Goal: Task Accomplishment & Management: Manage account settings

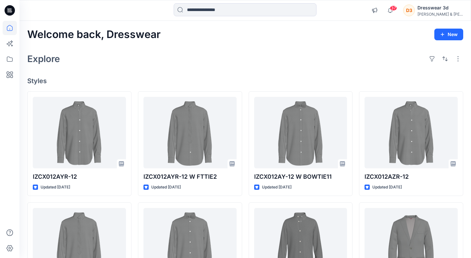
click at [436, 14] on div "[PERSON_NAME] & [PERSON_NAME]" at bounding box center [439, 14] width 45 height 5
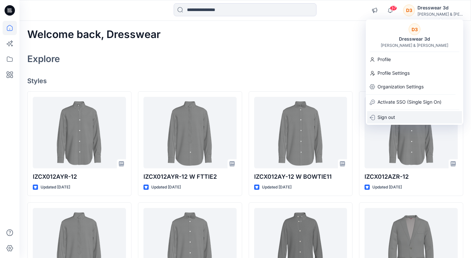
click at [386, 121] on p "Sign out" at bounding box center [387, 117] width 18 height 12
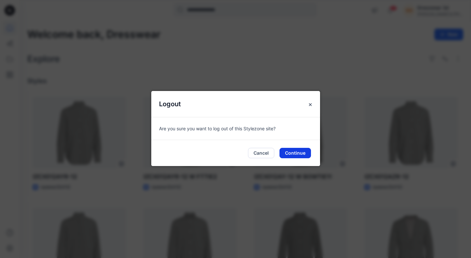
click at [291, 155] on button "Continue" at bounding box center [294, 153] width 31 height 10
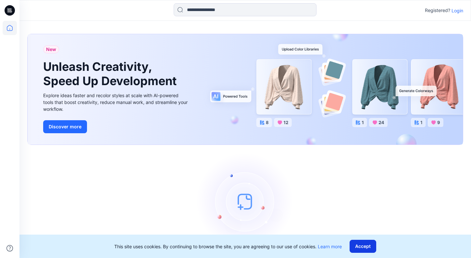
click at [369, 245] on button "Accept" at bounding box center [363, 246] width 27 height 13
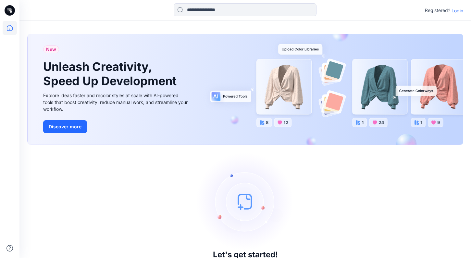
click at [456, 11] on p "Login" at bounding box center [458, 10] width 12 height 7
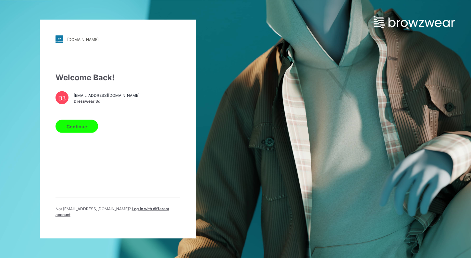
click at [141, 208] on span "Log in with different account" at bounding box center [113, 211] width 114 height 11
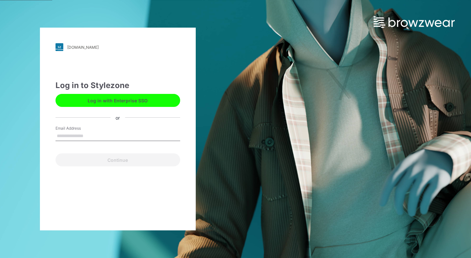
type input "**********"
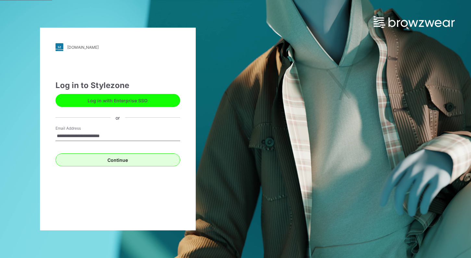
click at [112, 161] on button "Continue" at bounding box center [118, 159] width 125 height 13
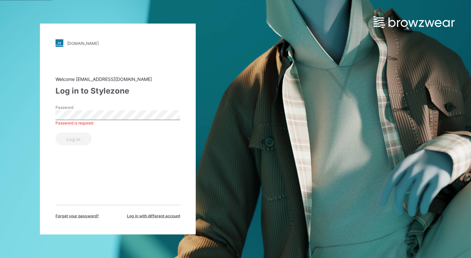
click at [73, 139] on button "Log in" at bounding box center [74, 138] width 36 height 13
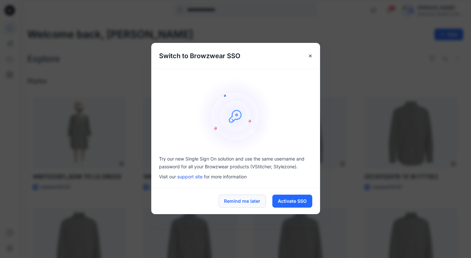
click at [243, 198] on button "Remind me later" at bounding box center [241, 200] width 47 height 13
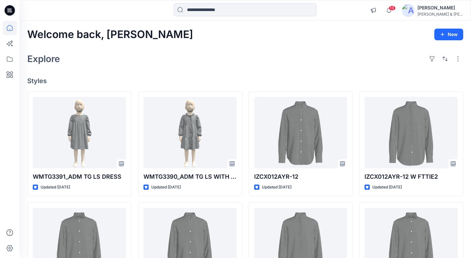
click at [244, 48] on div "Welcome back, [PERSON_NAME] New Explore Styles WMTG3391_ADM TG LS DRESS Updated…" at bounding box center [245, 235] width 452 height 428
click at [11, 59] on icon at bounding box center [10, 59] width 14 height 14
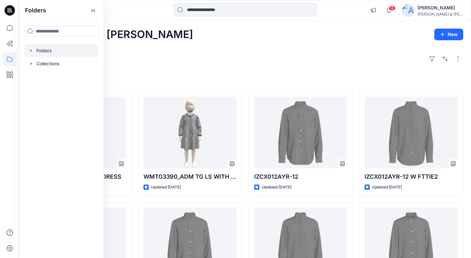
click at [31, 52] on icon "button" at bounding box center [31, 50] width 5 height 5
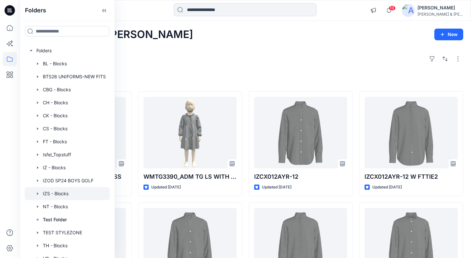
click at [50, 192] on div at bounding box center [67, 193] width 85 height 13
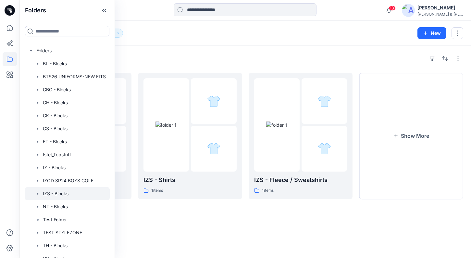
click at [255, 54] on div "Folders" at bounding box center [245, 58] width 436 height 10
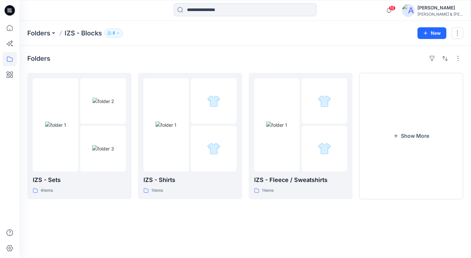
click at [115, 31] on p "5" at bounding box center [114, 33] width 2 height 7
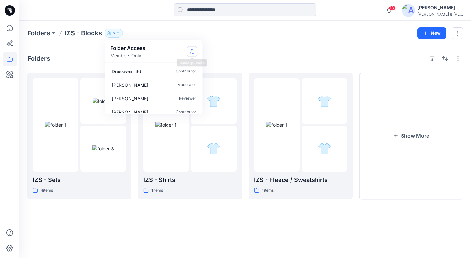
click at [192, 51] on icon "Manage Users" at bounding box center [192, 51] width 3 height 5
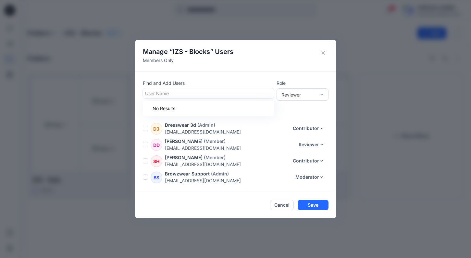
click at [187, 92] on div at bounding box center [208, 93] width 127 height 8
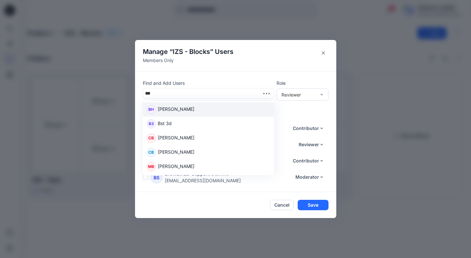
type input "****"
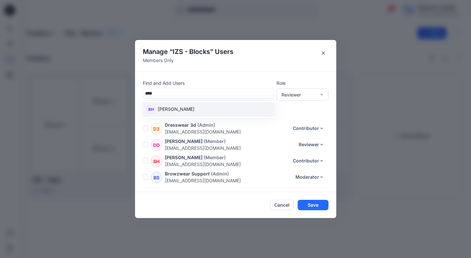
click at [262, 106] on div "BH [PERSON_NAME]" at bounding box center [208, 109] width 123 height 9
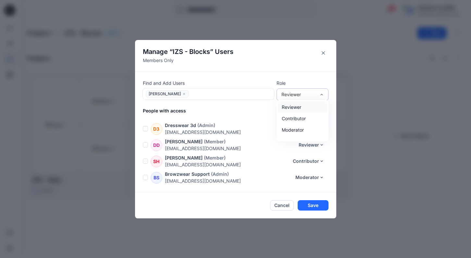
click at [319, 93] on div "Reviewer" at bounding box center [298, 94] width 41 height 7
click at [295, 118] on div "Contributor" at bounding box center [302, 118] width 49 height 11
click at [312, 205] on button "Save" at bounding box center [313, 205] width 31 height 10
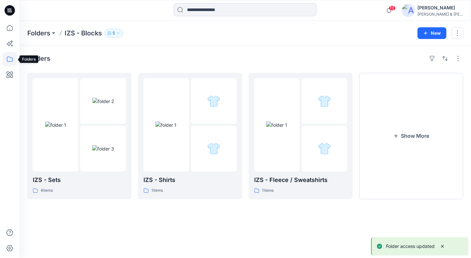
click at [13, 56] on icon at bounding box center [10, 59] width 14 height 14
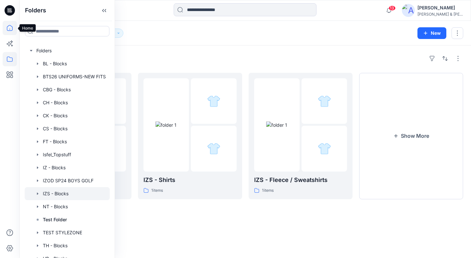
click at [9, 29] on icon at bounding box center [10, 28] width 14 height 14
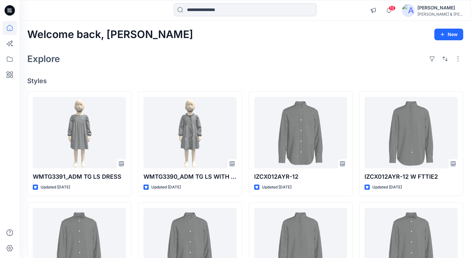
click at [353, 53] on div "Explore" at bounding box center [245, 59] width 436 height 16
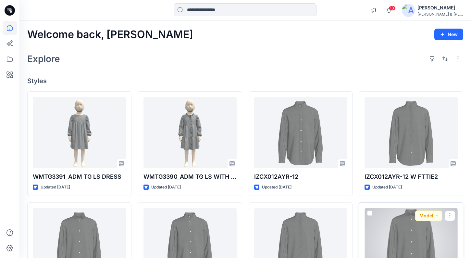
click at [136, 69] on div "Welcome back, [PERSON_NAME] New Explore Styles WMTG3391_ADM TG LS DRESS Updated…" at bounding box center [245, 235] width 452 height 428
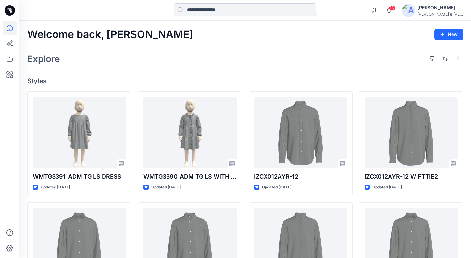
click at [243, 10] on input at bounding box center [245, 9] width 143 height 13
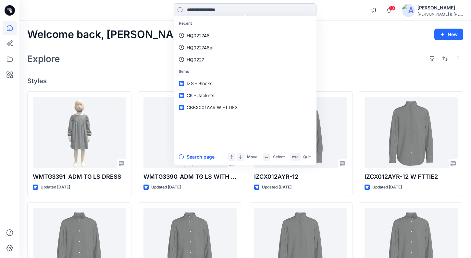
paste input "********"
type input "********"
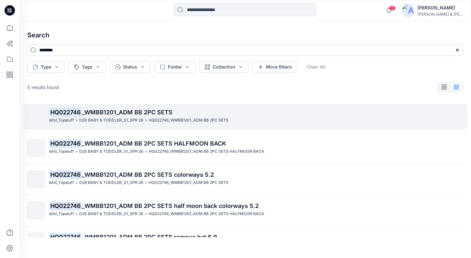
click at [121, 119] on p "D26 BABY & TODDLER_S1_SPR 26" at bounding box center [111, 120] width 64 height 7
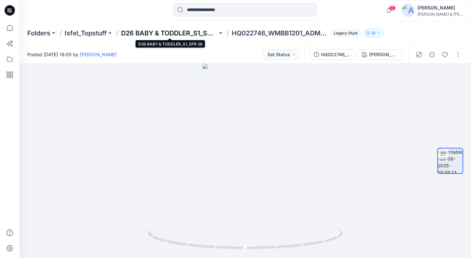
click at [192, 33] on p "D26 BABY & TODDLER_S1_SPR 26" at bounding box center [169, 33] width 96 height 9
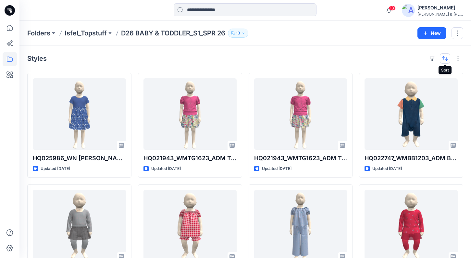
click at [446, 61] on button "button" at bounding box center [445, 58] width 10 height 10
click at [434, 74] on p "Last update" at bounding box center [423, 74] width 41 height 7
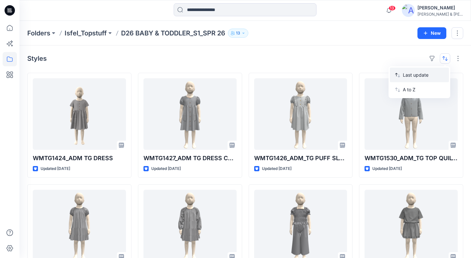
click at [414, 73] on p "Last update" at bounding box center [423, 74] width 41 height 7
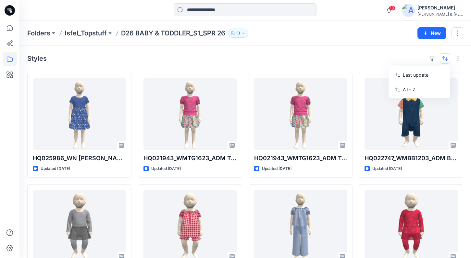
click at [329, 52] on div "Styles Last update A to Z HQ025986_WN [PERSON_NAME] DRESS OLX Updated [DATE] WM…" at bounding box center [245, 238] width 452 height 386
click at [432, 58] on button "button" at bounding box center [432, 58] width 10 height 10
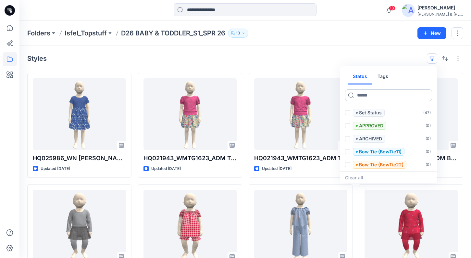
click at [372, 95] on input at bounding box center [388, 95] width 87 height 12
paste input "********"
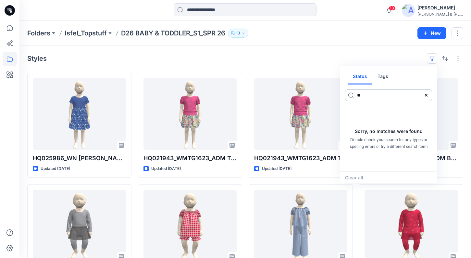
type input "*"
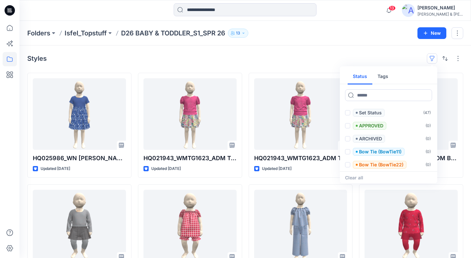
click at [364, 48] on div "Styles Status Tags Set Status ( 47 ) APPROVED ( 0 ) ARCHIVED ( 0 ) Bow Tie (Bow…" at bounding box center [245, 238] width 452 height 386
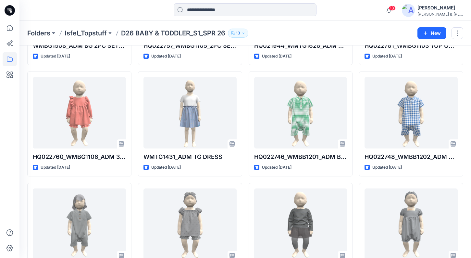
scroll to position [226, 0]
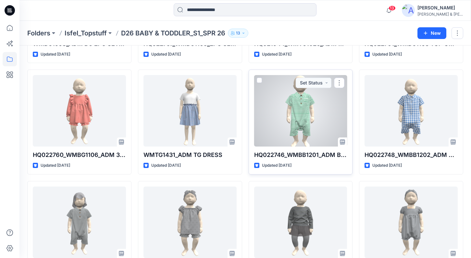
click at [318, 105] on div at bounding box center [300, 110] width 93 height 71
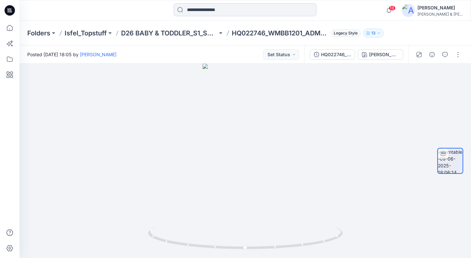
click at [216, 12] on input at bounding box center [245, 9] width 143 height 13
click at [340, 12] on div at bounding box center [245, 10] width 226 height 14
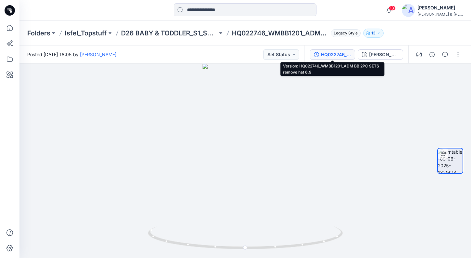
click at [349, 56] on div "HQ022746_WMBB1201_ADM BB 2PC SETS remove hat 6.9" at bounding box center [336, 54] width 30 height 7
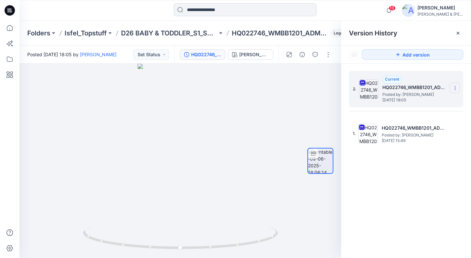
click at [455, 88] on icon at bounding box center [455, 88] width 0 height 0
click at [428, 103] on span "Download Source BW File" at bounding box center [422, 101] width 54 height 8
